Goal: Transaction & Acquisition: Book appointment/travel/reservation

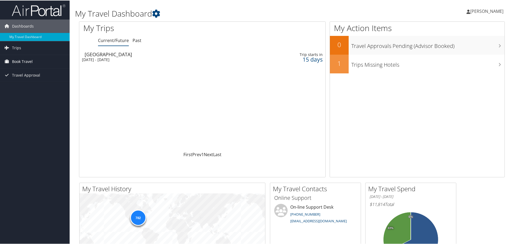
click at [33, 59] on link "Book Travel" at bounding box center [35, 60] width 70 height 13
click at [44, 87] on link "Book/Manage Online Trips" at bounding box center [35, 88] width 70 height 8
